Goal: Task Accomplishment & Management: Use online tool/utility

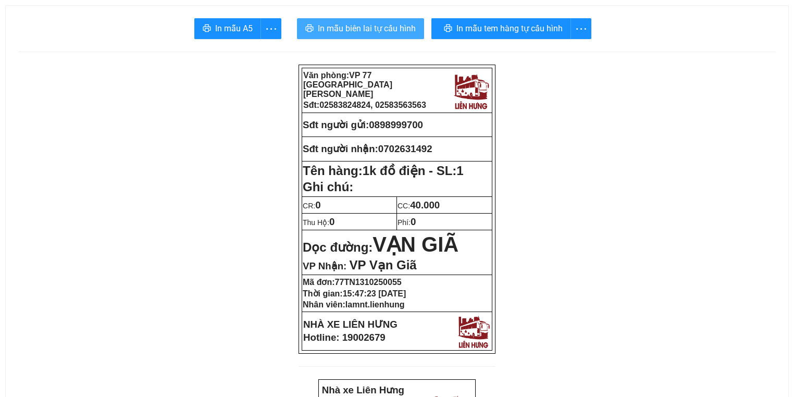
click at [325, 23] on span "In mẫu biên lai tự cấu hình" at bounding box center [367, 28] width 98 height 13
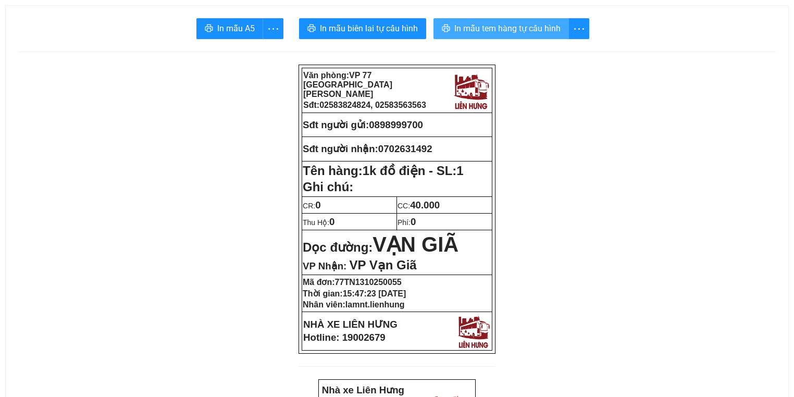
click at [538, 23] on span "In mẫu tem hàng tự cấu hình" at bounding box center [507, 28] width 106 height 13
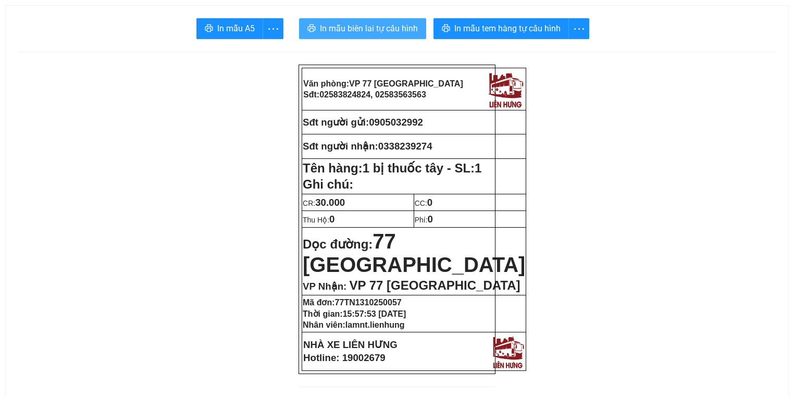
click at [376, 29] on span "In mẫu biên lai tự cấu hình" at bounding box center [369, 28] width 98 height 13
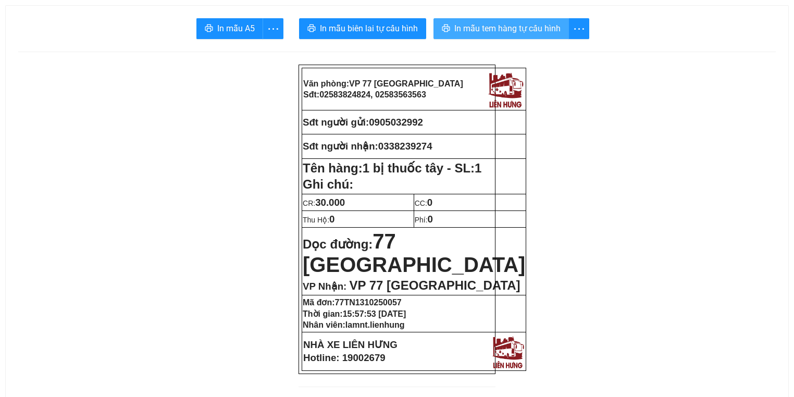
click at [474, 30] on span "In mẫu tem hàng tự cấu hình" at bounding box center [507, 28] width 106 height 13
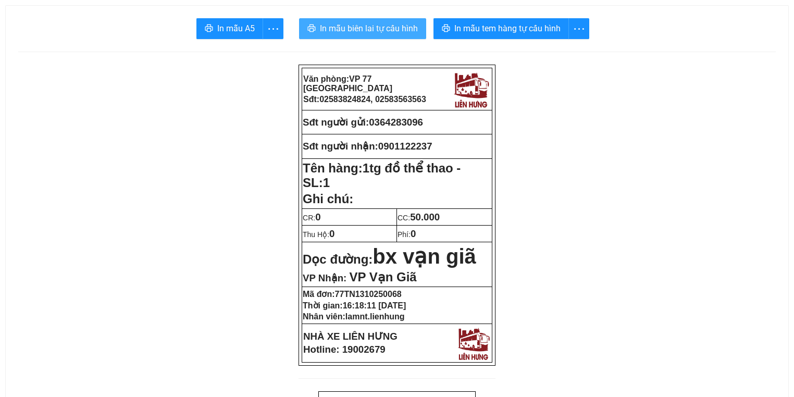
click at [356, 24] on span "In mẫu biên lai tự cấu hình" at bounding box center [369, 28] width 98 height 13
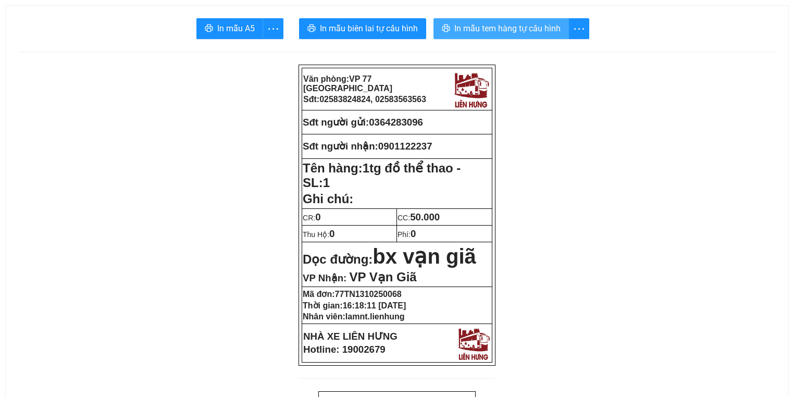
click at [492, 27] on span "In mẫu tem hàng tự cấu hình" at bounding box center [507, 28] width 106 height 13
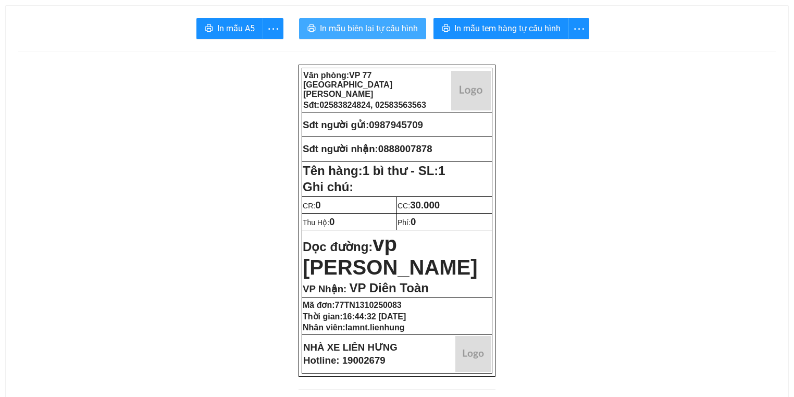
click at [374, 33] on span "In mẫu biên lai tự cấu hình" at bounding box center [369, 28] width 98 height 13
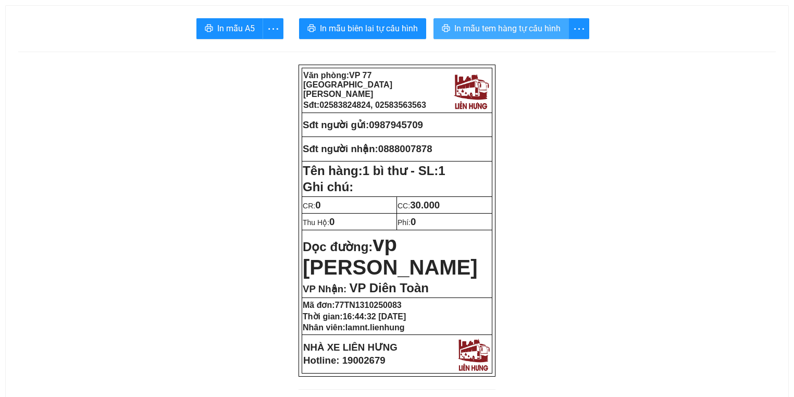
click at [471, 27] on span "In mẫu tem hàng tự cấu hình" at bounding box center [507, 28] width 106 height 13
